Goal: Task Accomplishment & Management: Manage account settings

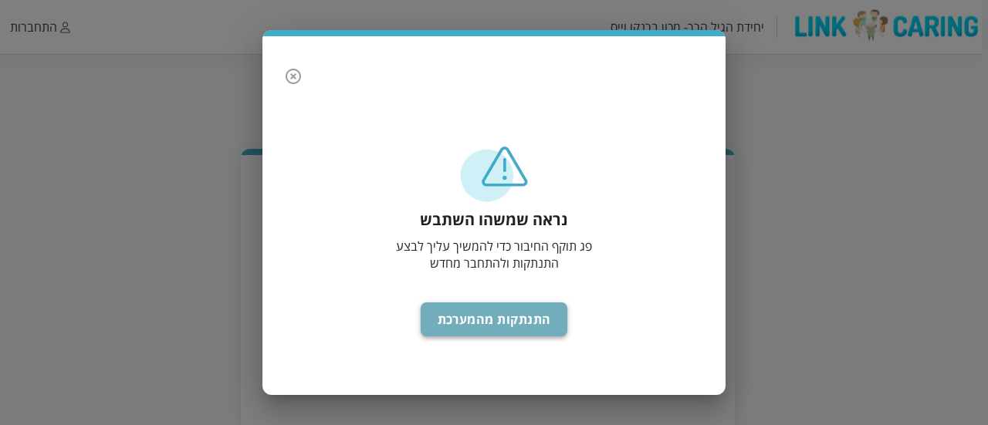
click at [510, 319] on button "התנתקות מהמערכת" at bounding box center [494, 319] width 147 height 34
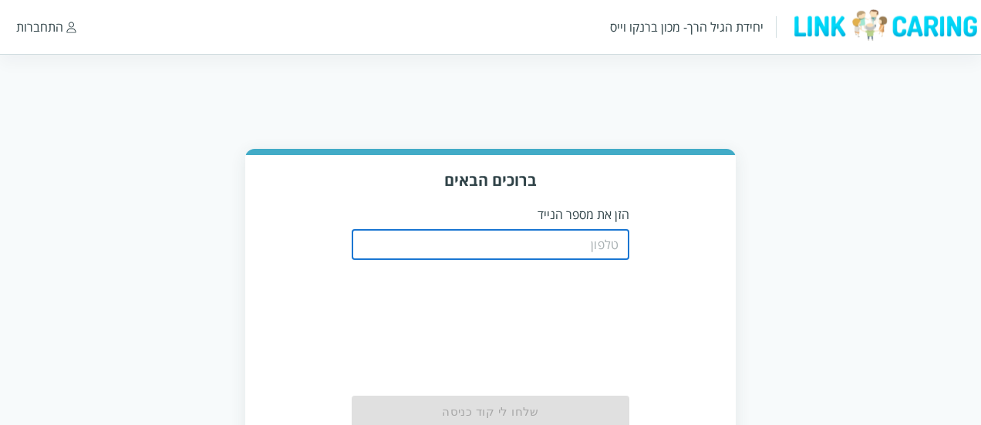
click at [531, 251] on input "tel" at bounding box center [491, 244] width 278 height 31
type input "0508805134"
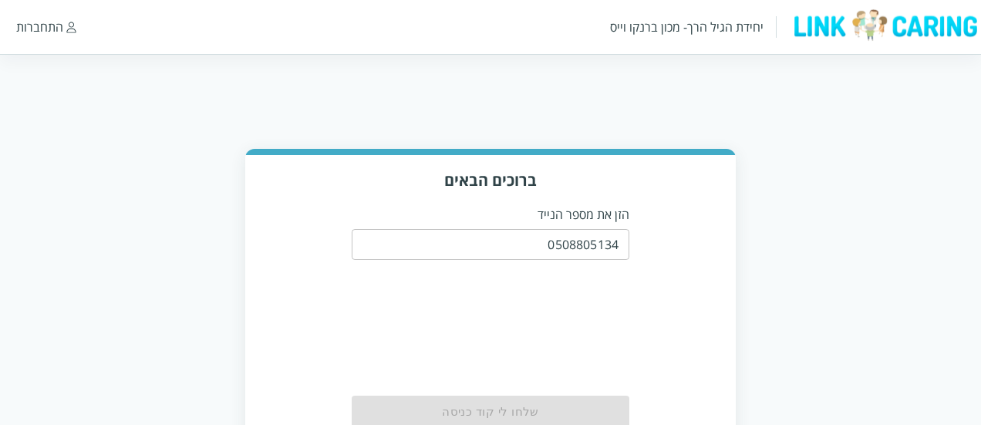
scroll to position [79, 0]
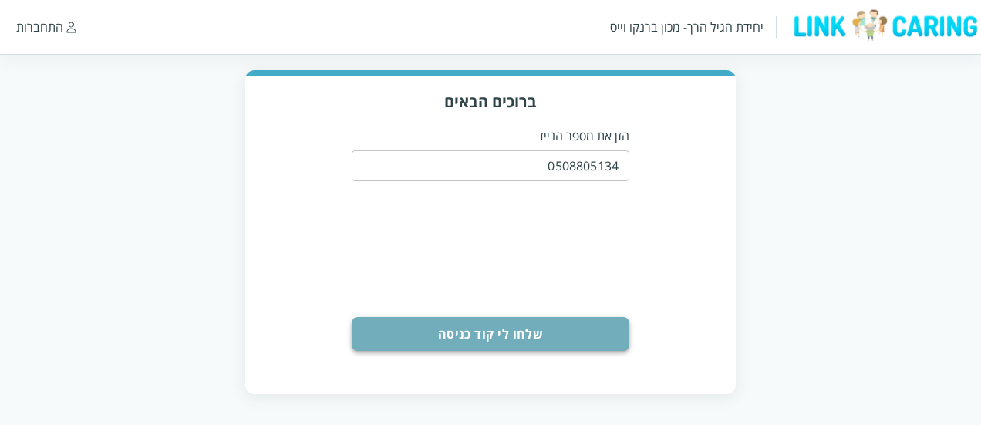
click at [574, 339] on button "שלחו לי קוד כניסה" at bounding box center [491, 334] width 278 height 34
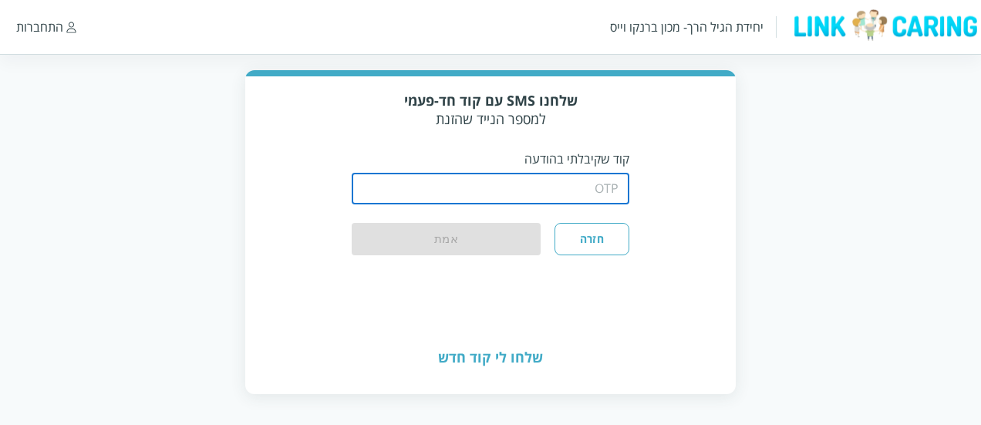
click at [587, 183] on input "string" at bounding box center [491, 189] width 278 height 31
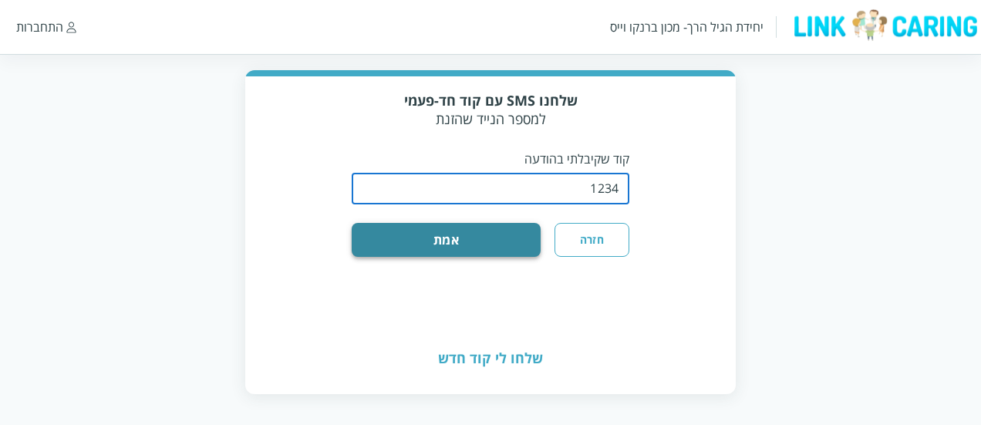
type input "1234"
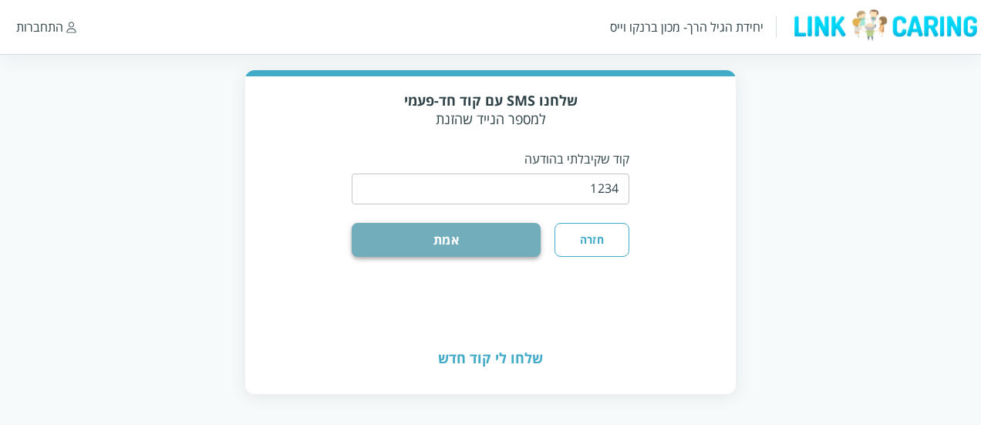
click at [515, 255] on button "אמת" at bounding box center [446, 240] width 189 height 34
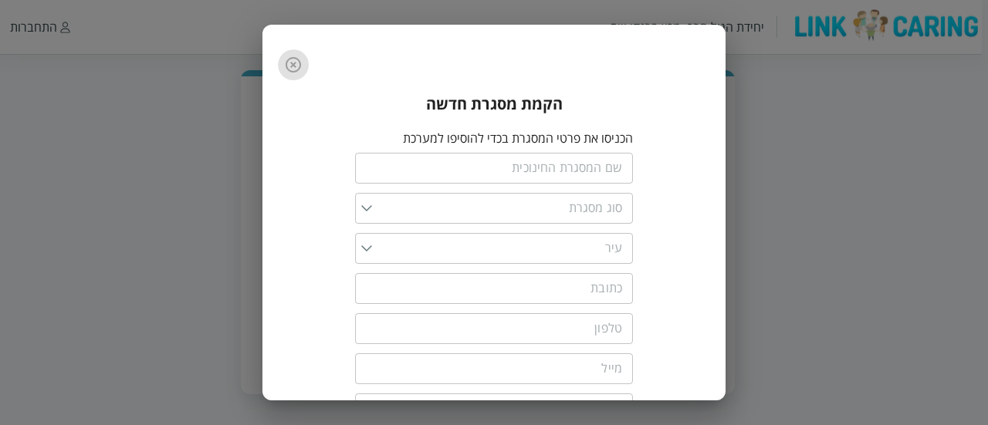
click at [301, 69] on icon "button" at bounding box center [293, 65] width 19 height 19
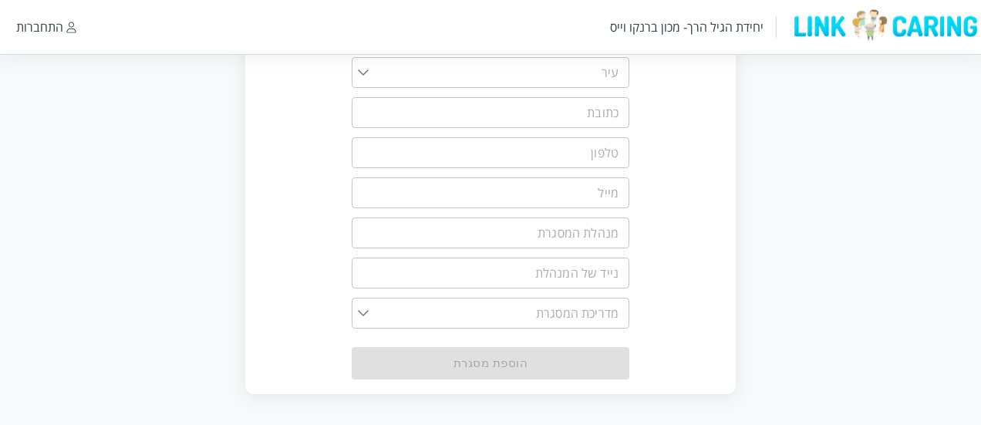
scroll to position [0, 0]
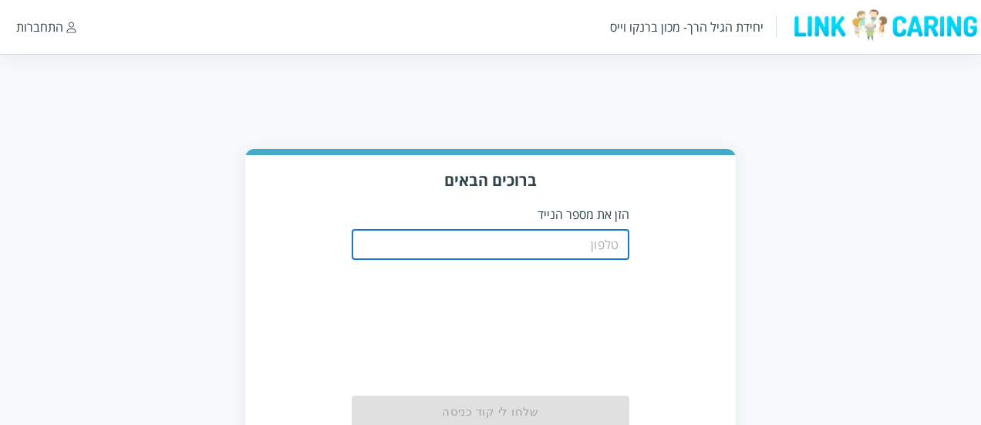
click at [531, 243] on input "tel" at bounding box center [491, 244] width 278 height 31
type input "0508805134"
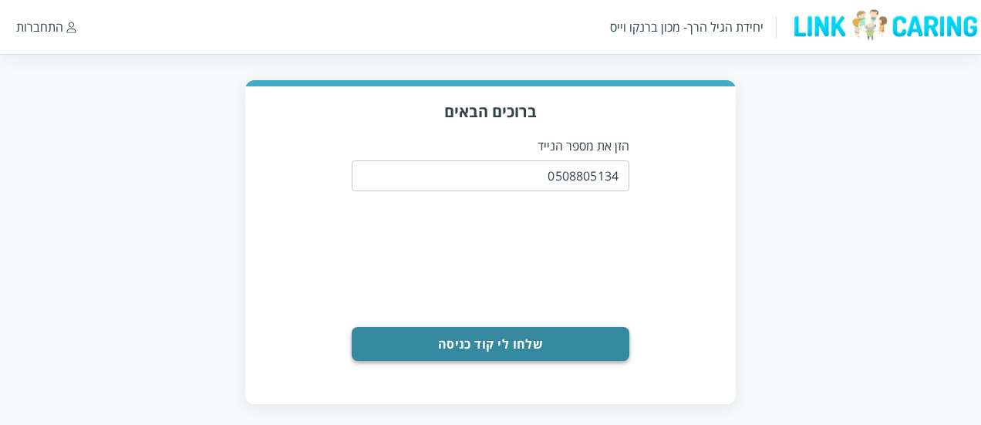
scroll to position [69, 0]
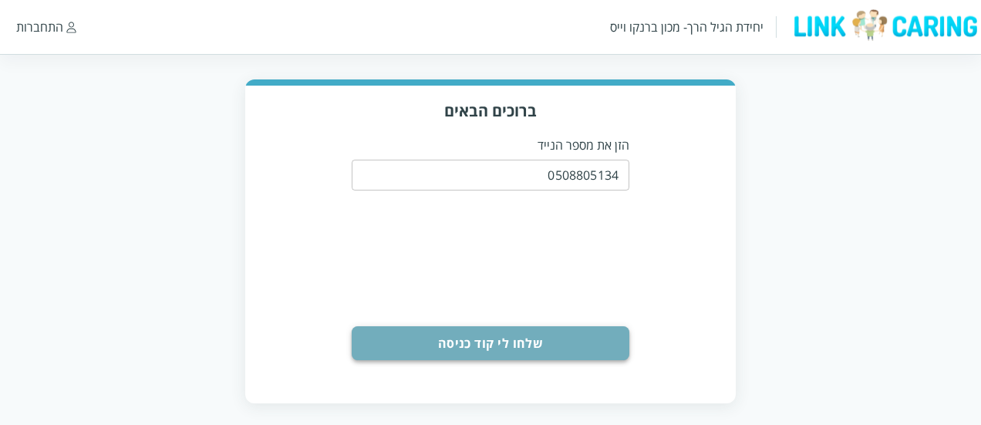
click at [587, 331] on button "שלחו לי קוד כניסה" at bounding box center [491, 343] width 278 height 34
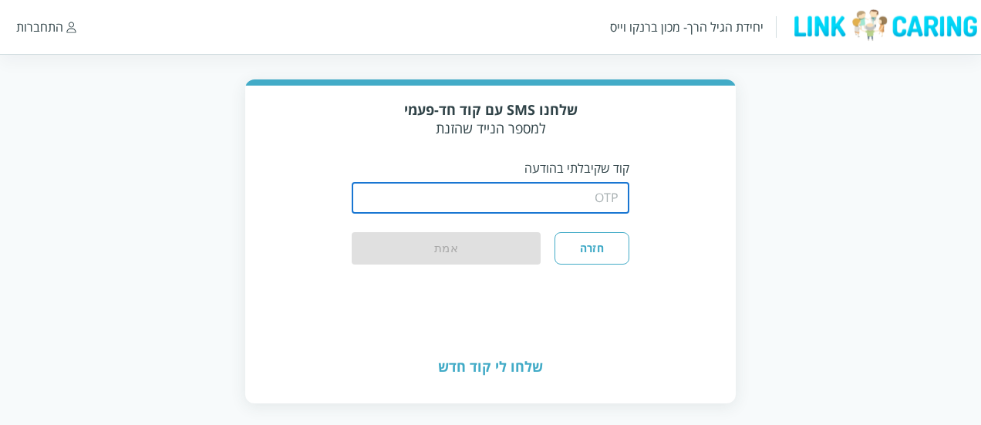
click at [586, 194] on input "string" at bounding box center [491, 198] width 278 height 31
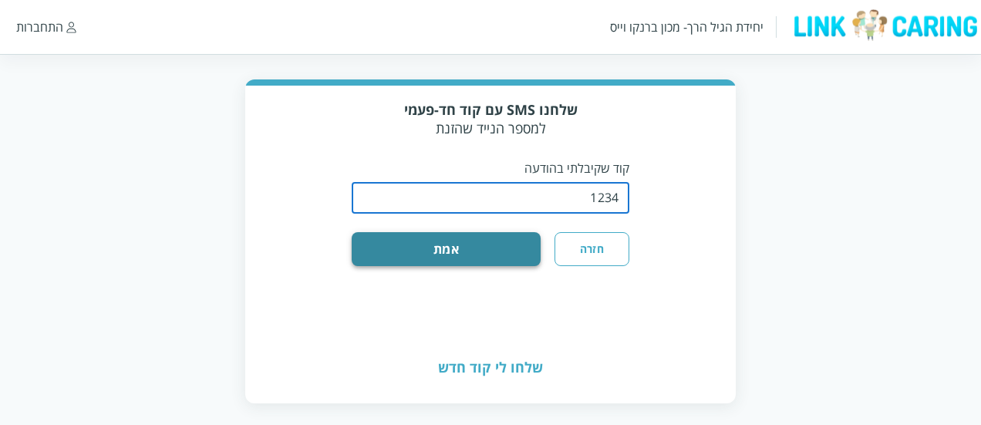
type input "1234"
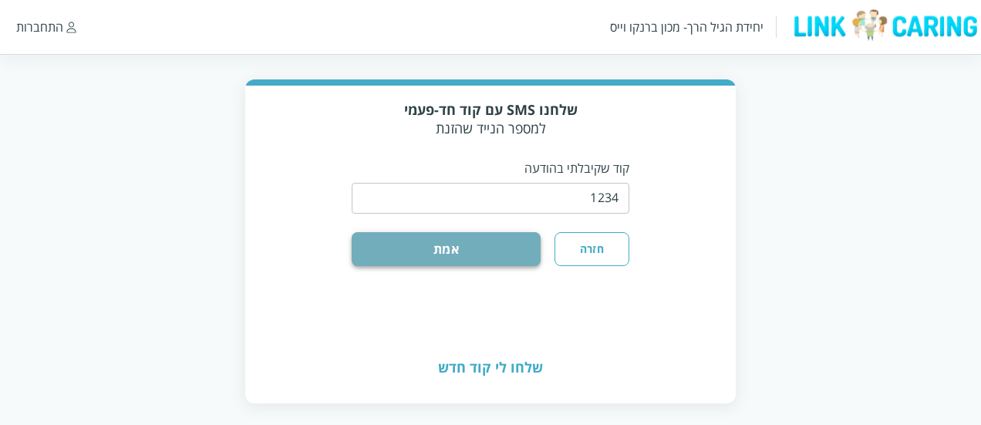
click at [520, 241] on button "אמת" at bounding box center [446, 249] width 189 height 34
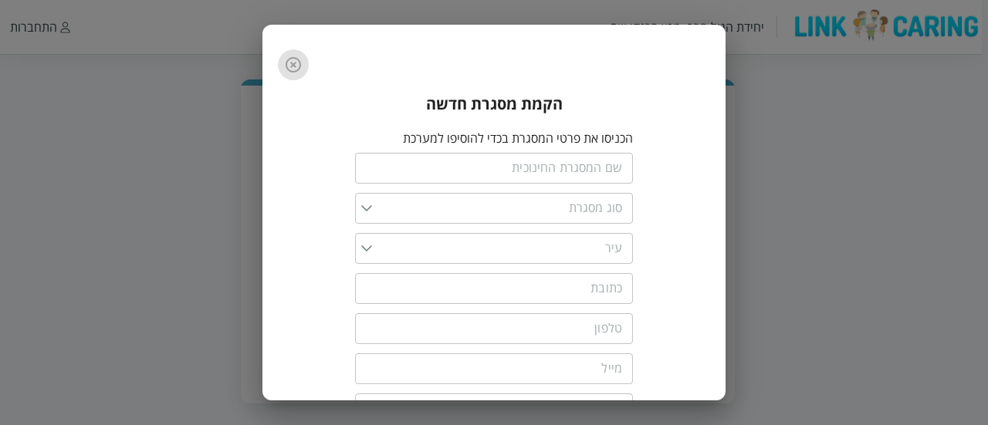
click at [292, 65] on icon "button" at bounding box center [292, 64] width 15 height 15
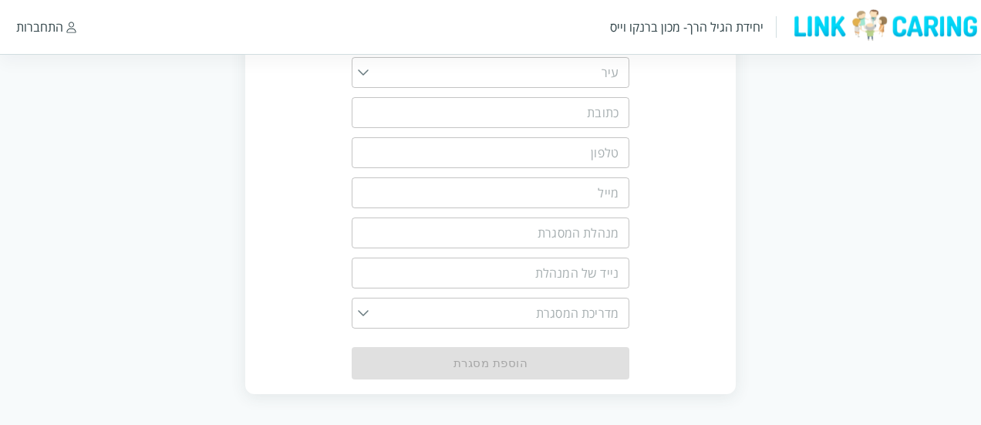
scroll to position [0, 0]
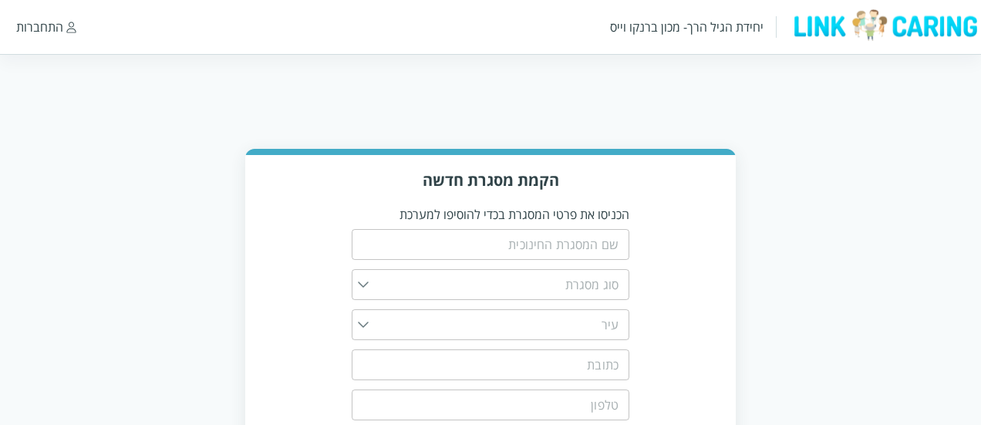
click at [50, 24] on div "התחברות" at bounding box center [39, 27] width 47 height 17
click at [46, 32] on div "התחברות" at bounding box center [39, 27] width 47 height 17
